Goal: Task Accomplishment & Management: Manage account settings

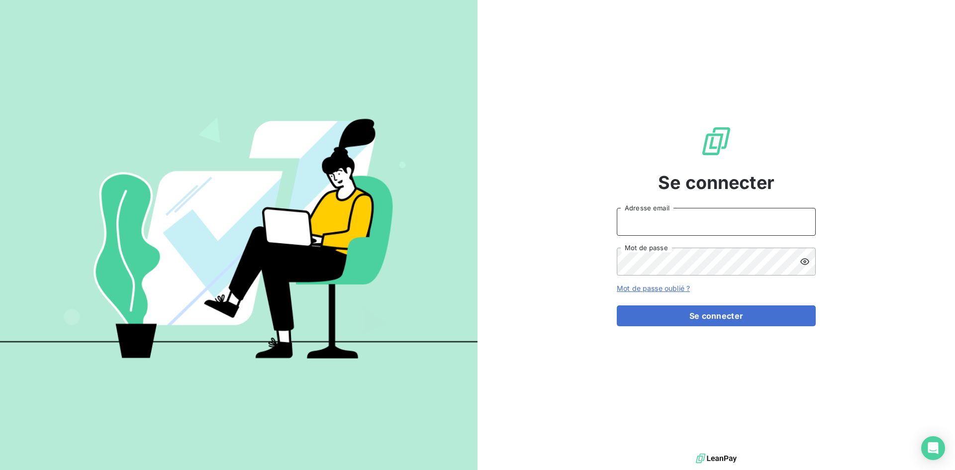
click at [689, 232] on input "Adresse email" at bounding box center [716, 222] width 199 height 28
type input "[EMAIL_ADDRESS][DOMAIN_NAME]"
click at [617, 305] on button "Se connecter" at bounding box center [716, 315] width 199 height 21
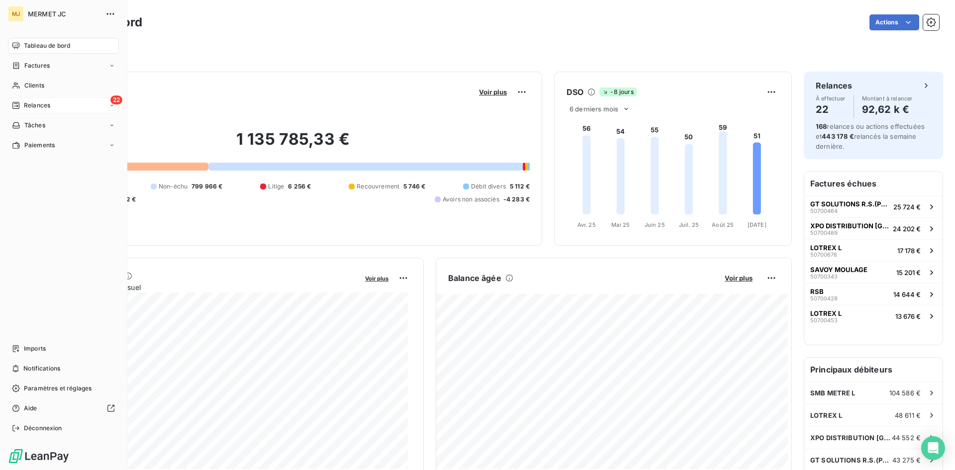
click at [41, 107] on span "Relances" at bounding box center [37, 105] width 26 height 9
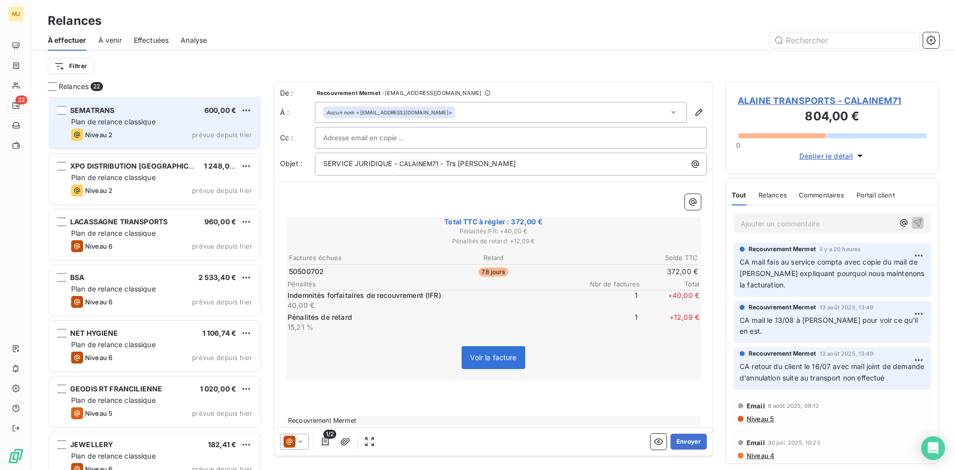
scroll to position [746, 0]
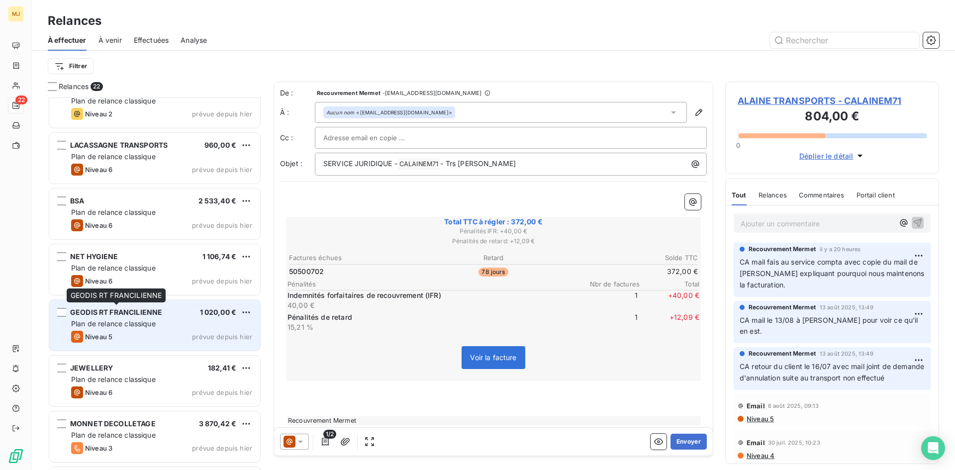
click at [156, 311] on span "GEODIS RT FRANCILIENNE" at bounding box center [116, 312] width 92 height 8
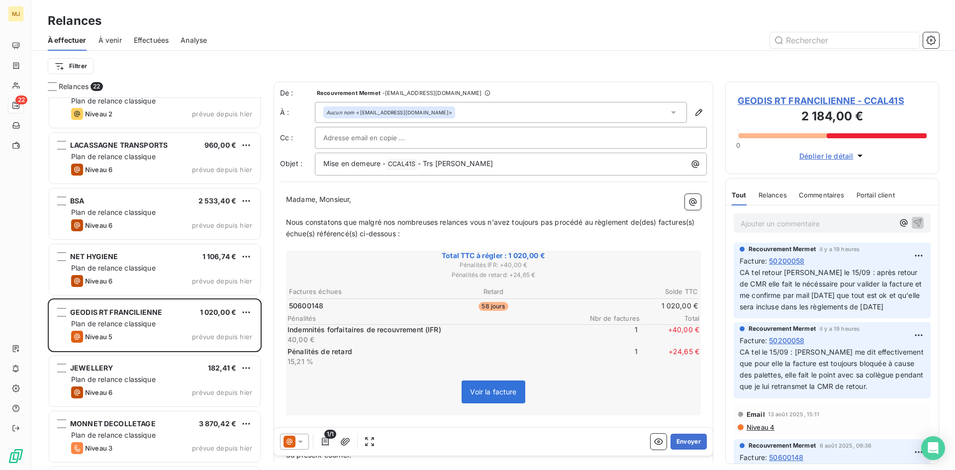
click at [798, 263] on span "50200058" at bounding box center [786, 261] width 35 height 10
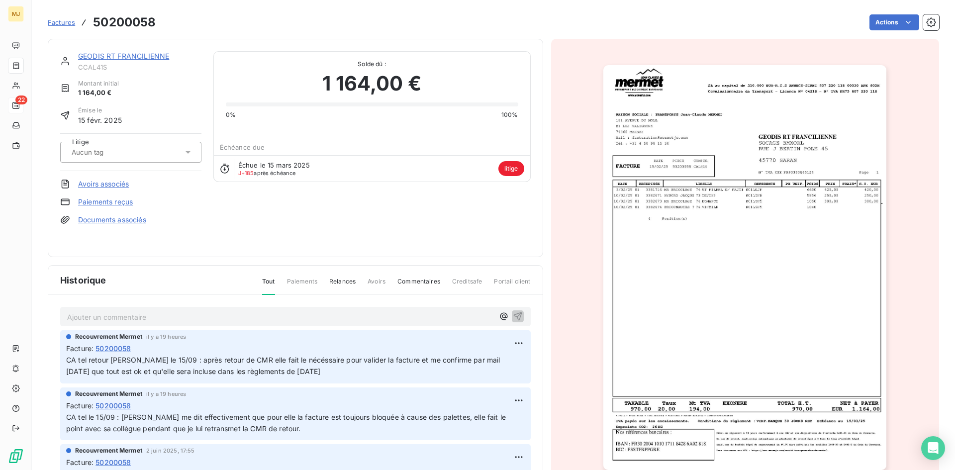
click at [333, 313] on p "Ajouter un commentaire ﻿" at bounding box center [280, 317] width 427 height 12
click at [129, 315] on span "CA retour mail de [PERSON_NAME] le 16/09 : facture bien validée et sera payée l…" at bounding box center [216, 316] width 298 height 8
click at [366, 317] on p "CA retour mail de [PERSON_NAME] le 16/09 : facture bien validée et sera payée l…" at bounding box center [280, 316] width 427 height 11
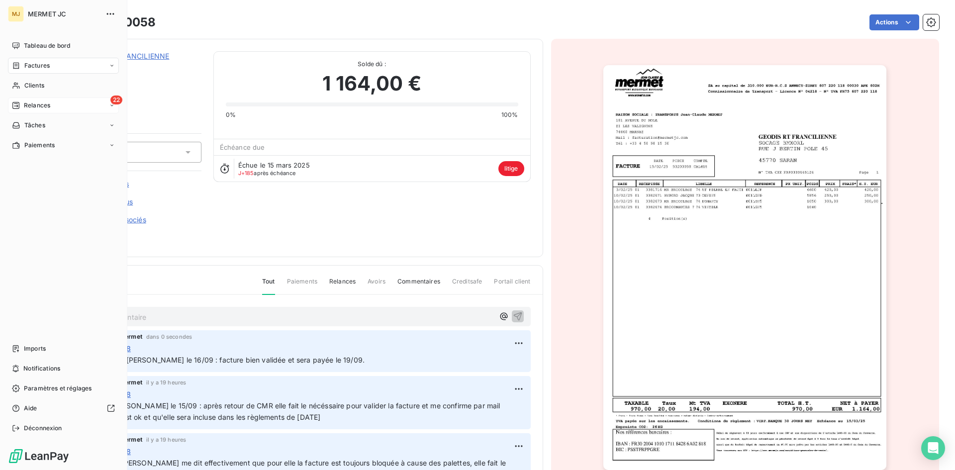
click at [25, 104] on span "Relances" at bounding box center [37, 105] width 26 height 9
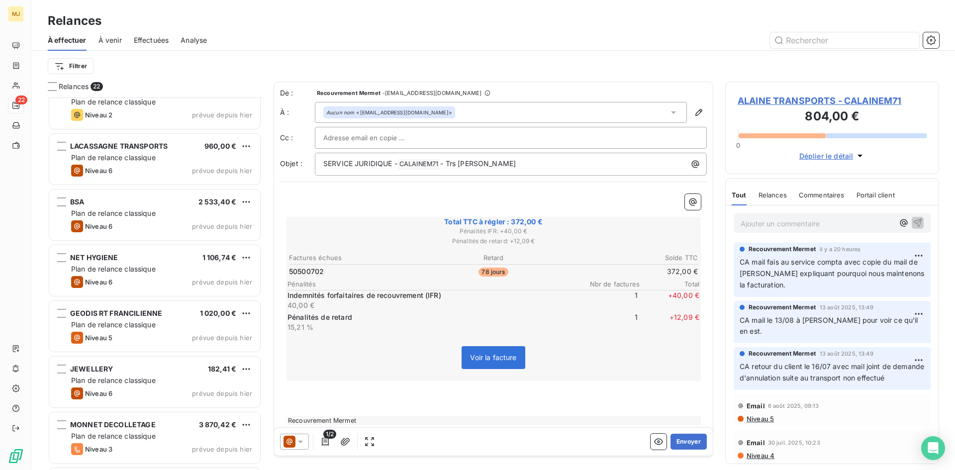
scroll to position [746, 0]
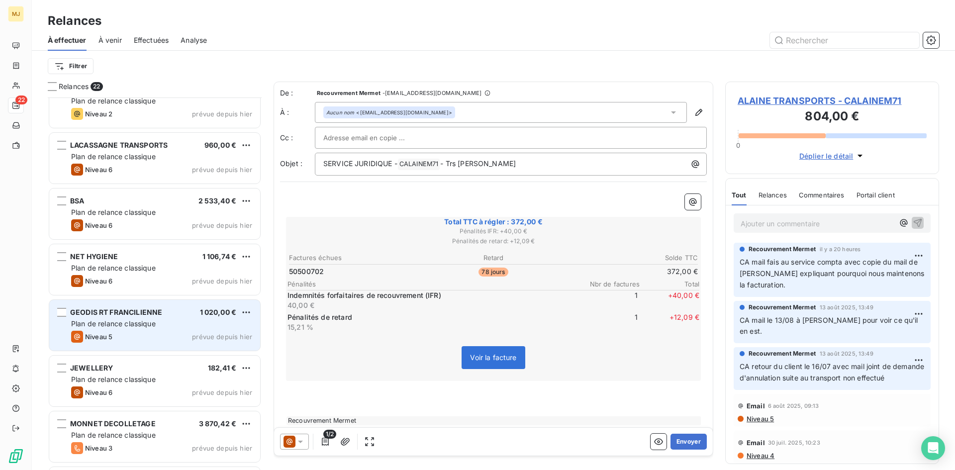
click at [159, 335] on div "Niveau 5 prévue depuis hier" at bounding box center [161, 337] width 181 height 12
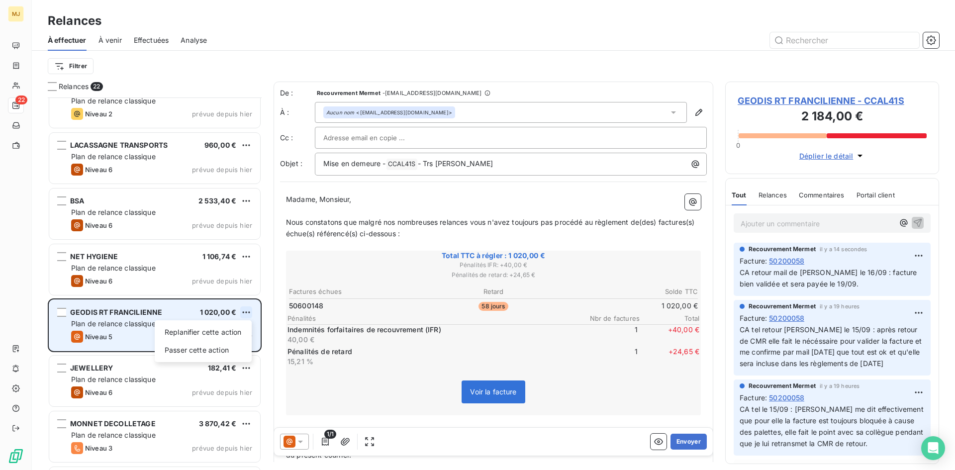
click at [247, 310] on html "MJ 22 Relances À effectuer À venir Effectuées Analyse Filtrer Relances 22 SEMAT…" at bounding box center [477, 235] width 955 height 470
click at [229, 333] on div "Replanifier cette action" at bounding box center [203, 332] width 89 height 16
select select "8"
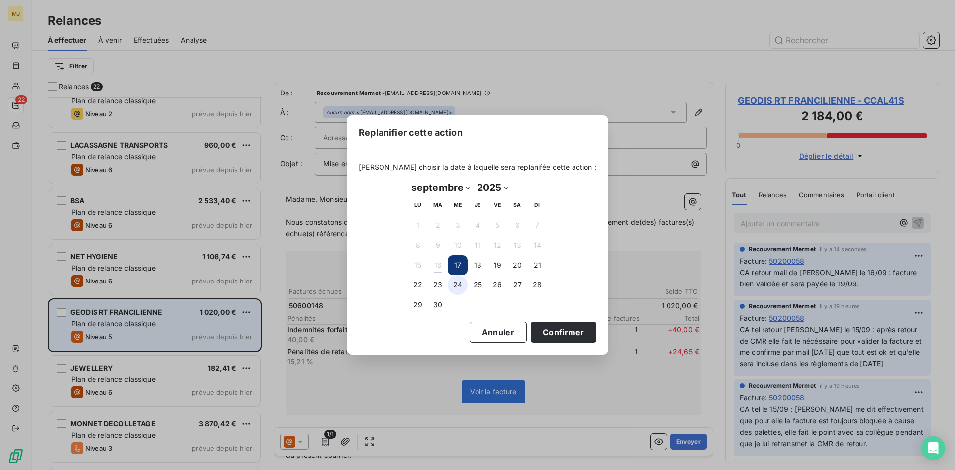
click at [455, 285] on button "24" at bounding box center [458, 285] width 20 height 20
click at [562, 328] on button "Confirmer" at bounding box center [564, 332] width 66 height 21
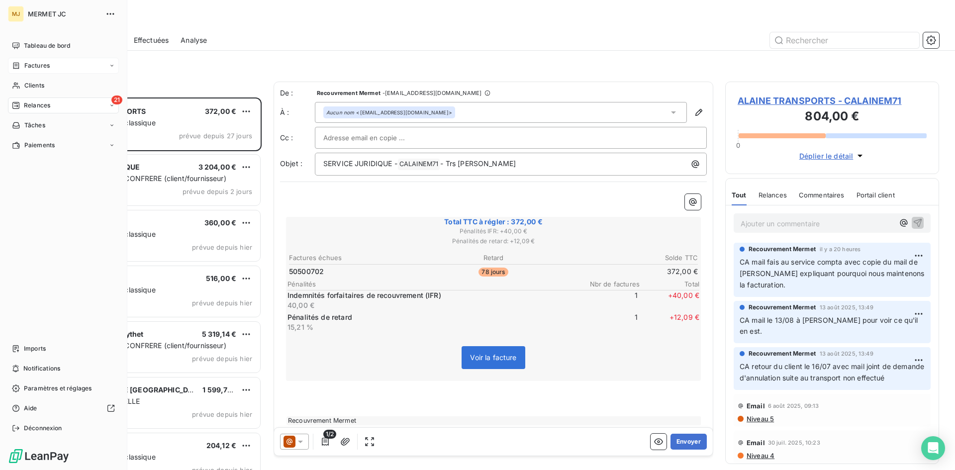
click at [33, 65] on span "Factures" at bounding box center [36, 65] width 25 height 9
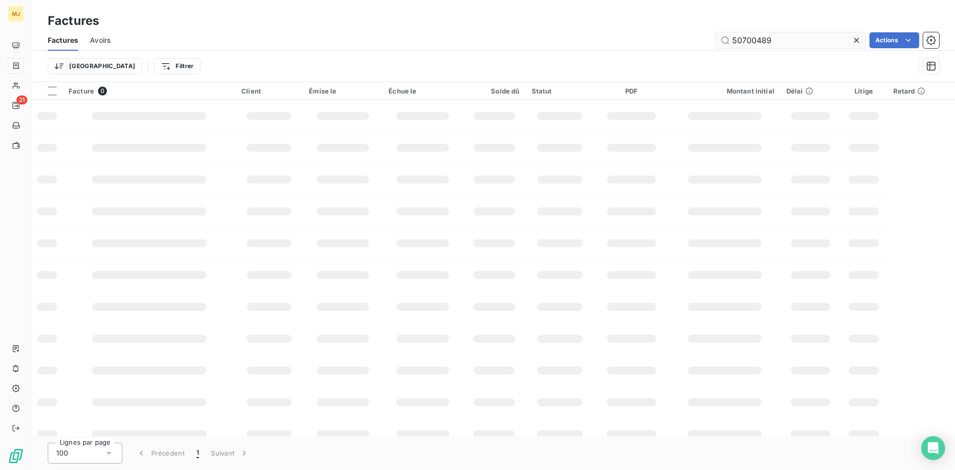
click at [812, 38] on input "50700489" at bounding box center [790, 40] width 149 height 16
type input "50700663"
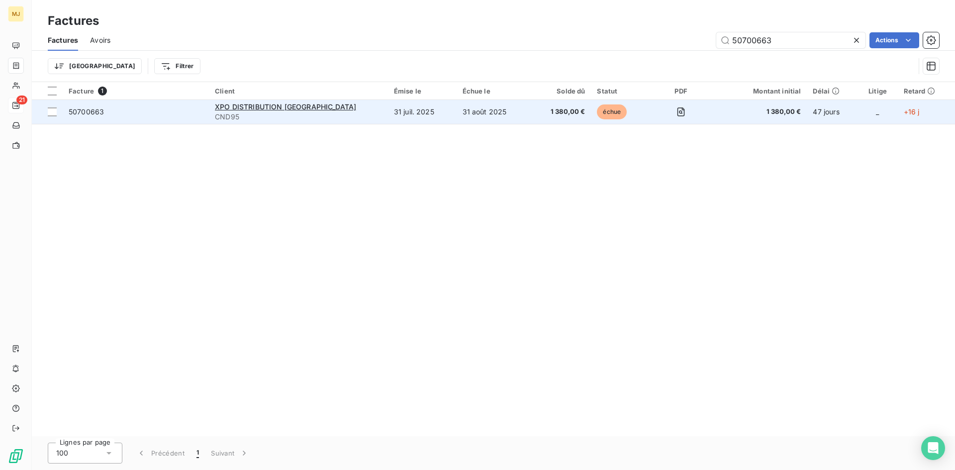
click at [64, 111] on td "50700663" at bounding box center [136, 112] width 146 height 24
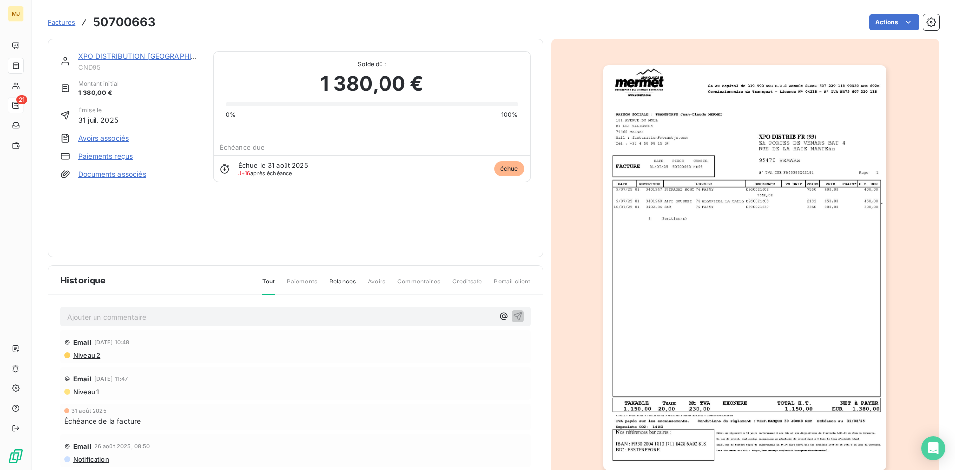
click at [268, 315] on p "Ajouter un commentaire ﻿" at bounding box center [280, 317] width 427 height 12
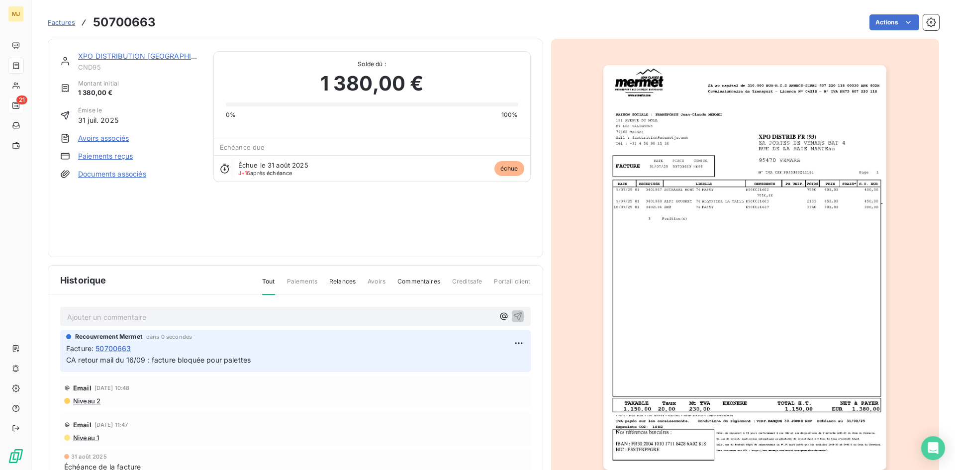
click at [53, 21] on span "Factures" at bounding box center [61, 22] width 27 height 8
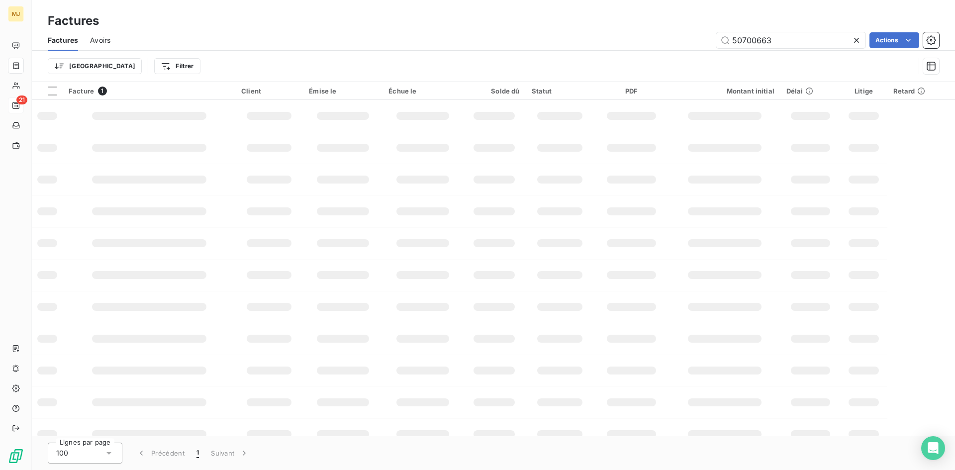
drag, startPoint x: 788, startPoint y: 39, endPoint x: 170, endPoint y: 30, distance: 618.2
click at [171, 31] on div "Factures Avoirs 50700663 Actions" at bounding box center [493, 40] width 923 height 21
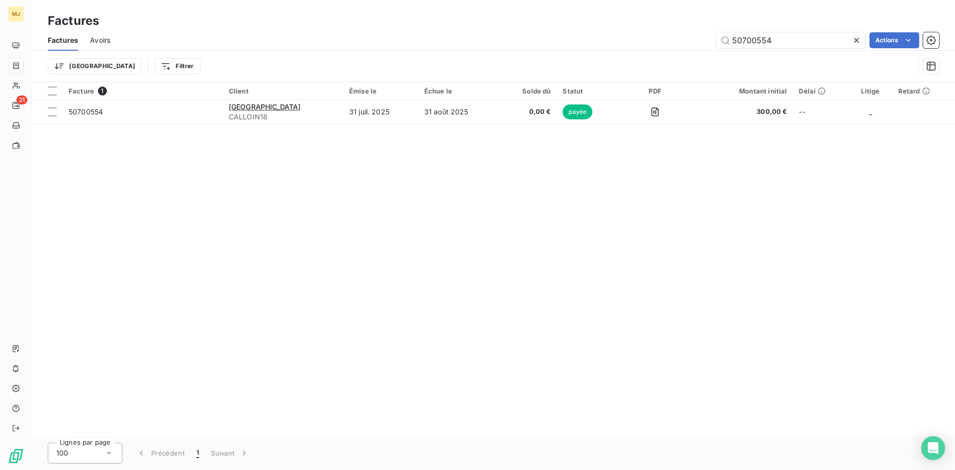
drag, startPoint x: 776, startPoint y: 38, endPoint x: 537, endPoint y: 16, distance: 240.2
click at [537, 16] on div "Factures Factures Avoirs 50700554 Actions Trier Filtrer" at bounding box center [493, 41] width 923 height 82
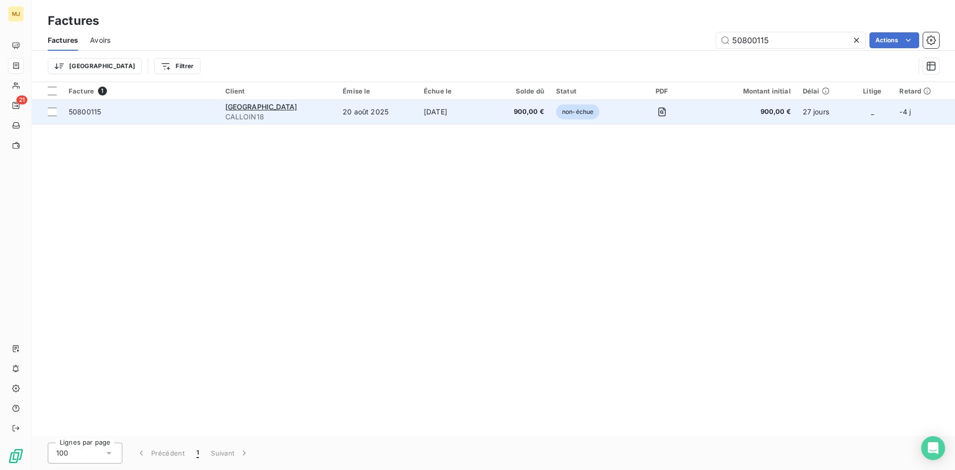
type input "50800115"
click at [76, 113] on span "50800115" at bounding box center [85, 111] width 32 height 8
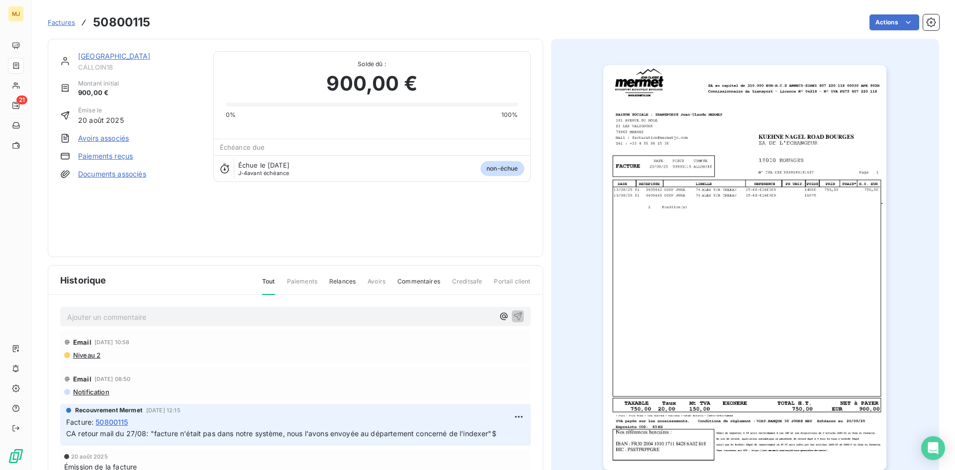
click at [132, 320] on p "Ajouter un commentaire ﻿" at bounding box center [280, 317] width 427 height 12
click at [346, 312] on p "Ca retour mail du 16/09" at bounding box center [280, 316] width 427 height 11
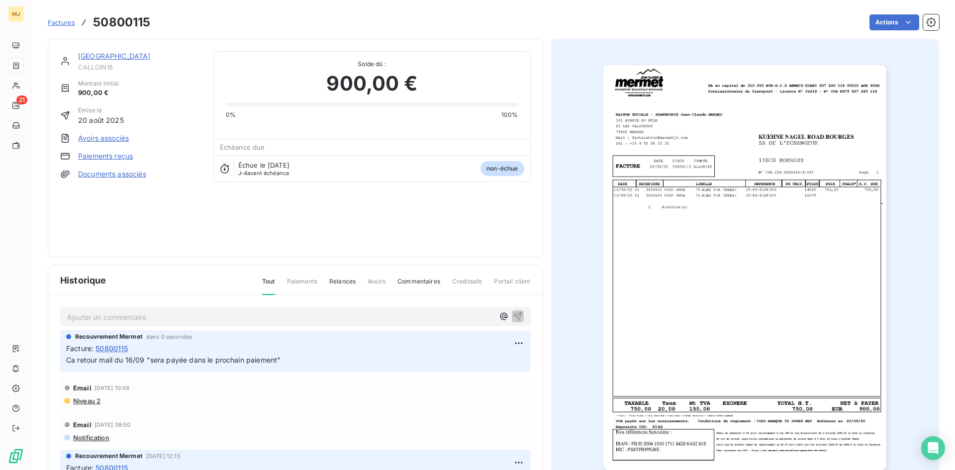
click at [55, 17] on link "Factures" at bounding box center [61, 22] width 27 height 10
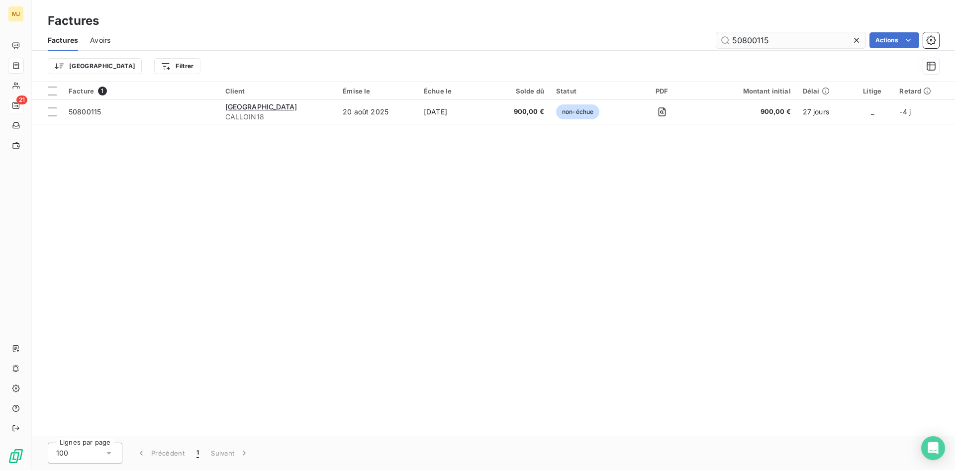
click at [783, 41] on input "50800115" at bounding box center [790, 40] width 149 height 16
click at [798, 41] on input "50700554" at bounding box center [790, 40] width 149 height 16
paste input "9"
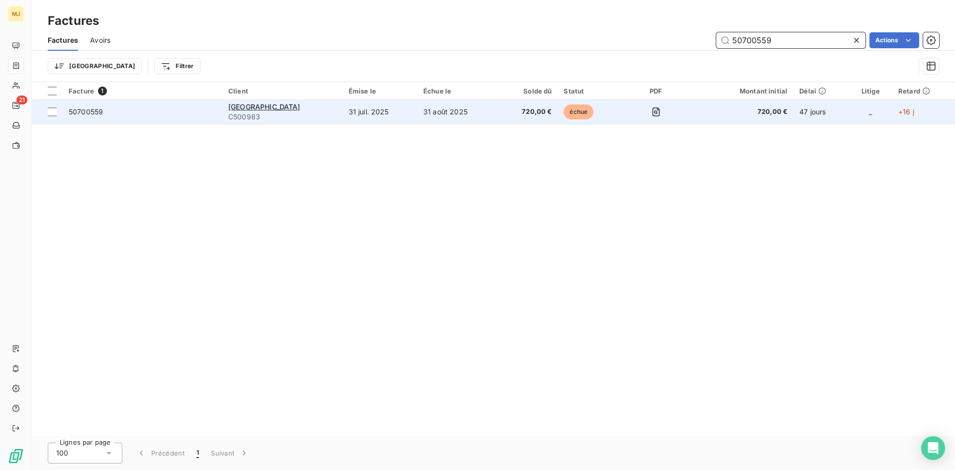
type input "50700559"
click at [79, 107] on div "50700559" at bounding box center [86, 112] width 34 height 10
